Goal: Register for event/course

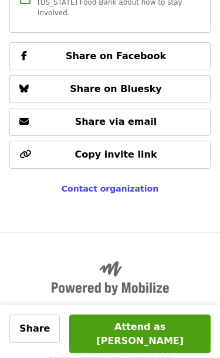
scroll to position [149, 0]
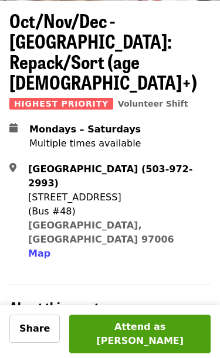
click at [156, 337] on button "Attend as [PERSON_NAME]" at bounding box center [139, 334] width 141 height 39
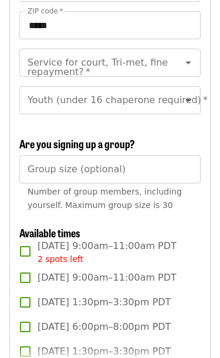
scroll to position [1455, 0]
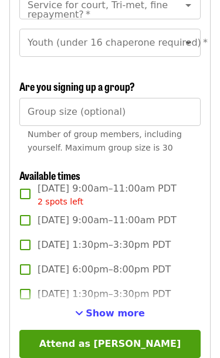
click at [125, 308] on span "Show more" at bounding box center [115, 313] width 59 height 11
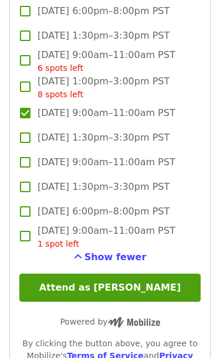
scroll to position [4691, 0]
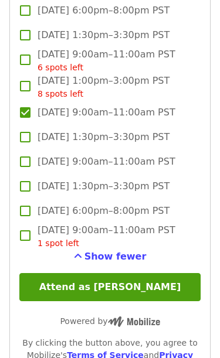
click at [144, 273] on button "Attend as [PERSON_NAME]" at bounding box center [109, 287] width 181 height 28
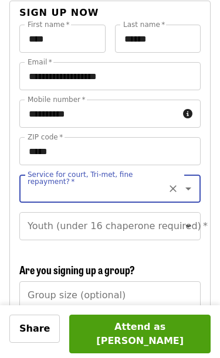
click at [190, 182] on icon "Open" at bounding box center [188, 189] width 14 height 14
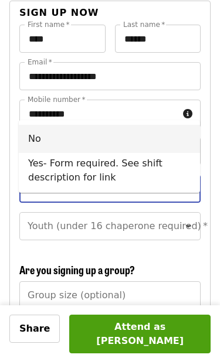
click at [39, 140] on li "No" at bounding box center [109, 139] width 181 height 28
type input "**"
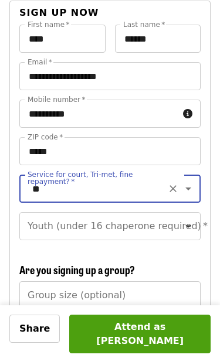
click at [190, 219] on icon "Open" at bounding box center [188, 226] width 14 height 14
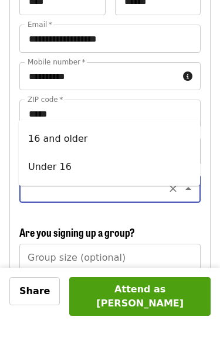
click at [72, 162] on li "16 and older" at bounding box center [109, 176] width 181 height 28
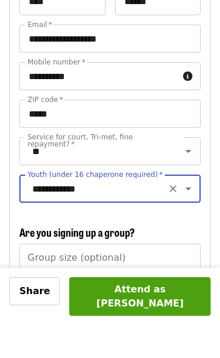
type input "**********"
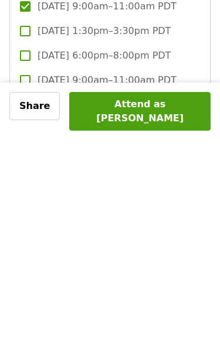
scroll to position [2156, 0]
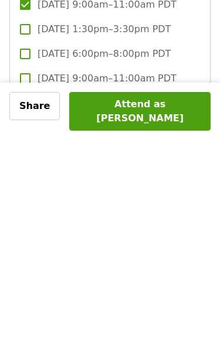
click at [144, 315] on button "Attend as [PERSON_NAME]" at bounding box center [139, 334] width 141 height 39
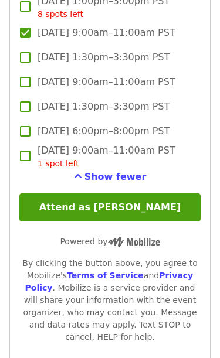
scroll to position [4762, 0]
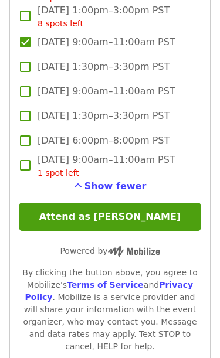
click at [120, 203] on button "Attend as [PERSON_NAME]" at bounding box center [109, 217] width 181 height 28
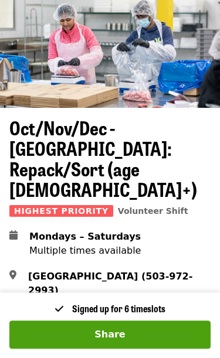
scroll to position [0, 0]
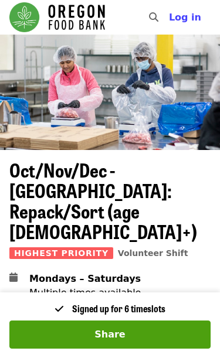
click at [192, 16] on span "Log in" at bounding box center [185, 17] width 32 height 11
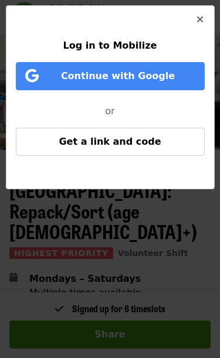
click at [175, 83] on span "Continue with Google" at bounding box center [111, 76] width 165 height 14
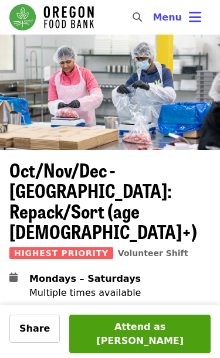
click at [161, 338] on button "Attend as [PERSON_NAME]" at bounding box center [139, 334] width 141 height 39
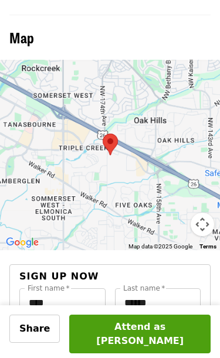
scroll to position [1244, 0]
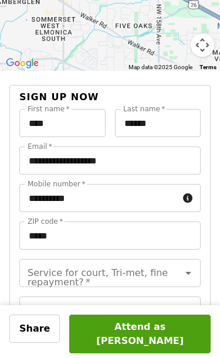
click at [192, 266] on icon "Open" at bounding box center [188, 273] width 14 height 14
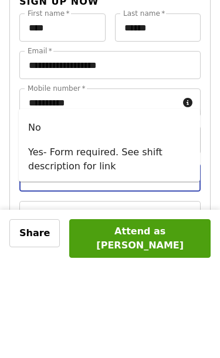
click at [44, 209] on li "No" at bounding box center [109, 223] width 181 height 28
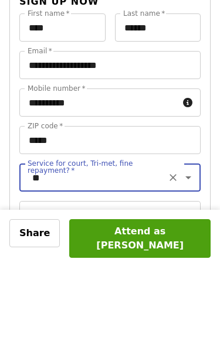
type input "**"
click at [195, 302] on button "Open" at bounding box center [188, 310] width 16 height 16
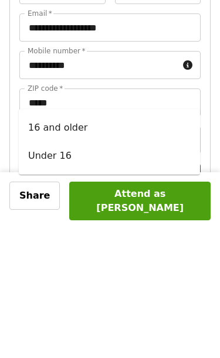
click at [79, 247] on li "16 and older" at bounding box center [109, 261] width 181 height 28
type input "**********"
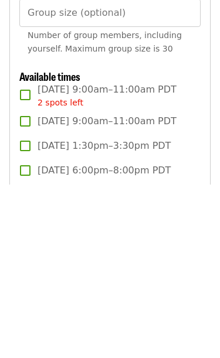
scroll to position [1438, 0]
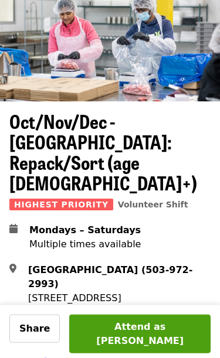
scroll to position [0, 0]
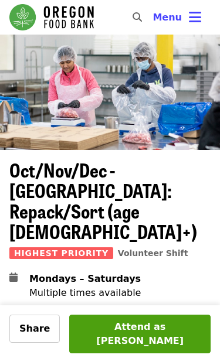
click at [87, 247] on span "Highest Priority" at bounding box center [61, 253] width 104 height 12
click at [169, 179] on span "Oct/Nov/Dec - [GEOGRAPHIC_DATA]: Repack/Sort (age [DEMOGRAPHIC_DATA]+)" at bounding box center [103, 201] width 188 height 90
